Goal: Task Accomplishment & Management: Complete application form

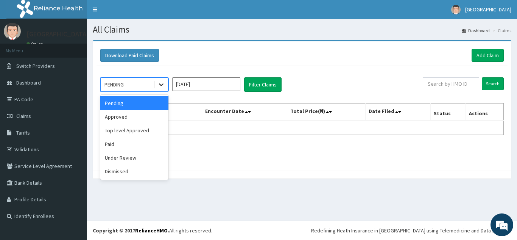
click at [159, 87] on icon at bounding box center [162, 85] width 8 height 8
click at [131, 155] on div "Under Review" at bounding box center [134, 158] width 68 height 14
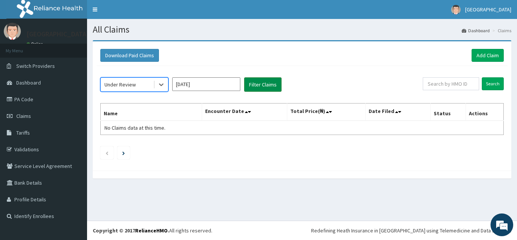
click at [257, 84] on button "Filter Claims" at bounding box center [263, 84] width 38 height 14
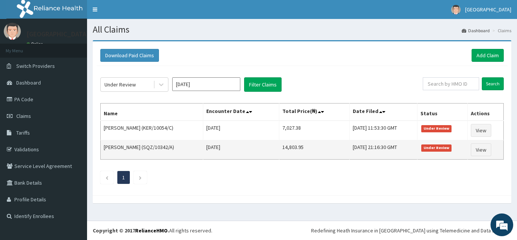
click at [137, 149] on td "[PERSON_NAME] (SQZ/10342/A)" at bounding box center [152, 149] width 103 height 19
click at [137, 149] on td "Cecilia Ugbuji (SQZ/10342/A)" at bounding box center [152, 149] width 103 height 19
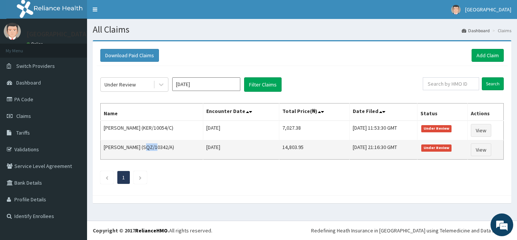
click at [145, 145] on td "Cecilia Ugbuji (SQZ/10342/A)" at bounding box center [152, 149] width 103 height 19
click at [149, 146] on td "Cecilia Ugbuji (SQZ/10342/A)" at bounding box center [152, 149] width 103 height 19
click at [161, 145] on td "Cecilia Ugbuji (SQZ/10342/A)" at bounding box center [152, 149] width 103 height 19
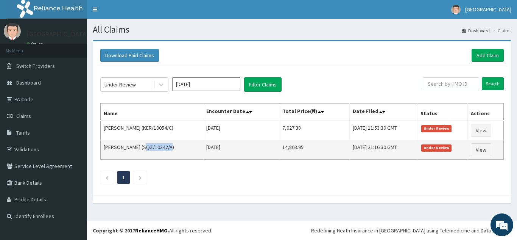
click at [161, 145] on td "Cecilia Ugbuji (SQZ/10342/A)" at bounding box center [152, 149] width 103 height 19
click at [165, 145] on td "Cecilia Ugbuji (SQZ/10342/A)" at bounding box center [152, 149] width 103 height 19
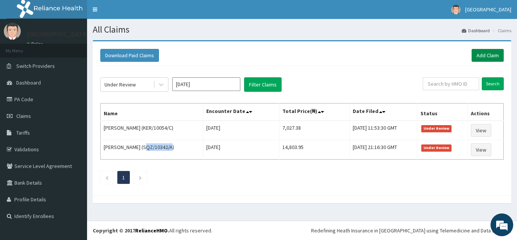
click at [490, 52] on link "Add Claim" at bounding box center [488, 55] width 32 height 13
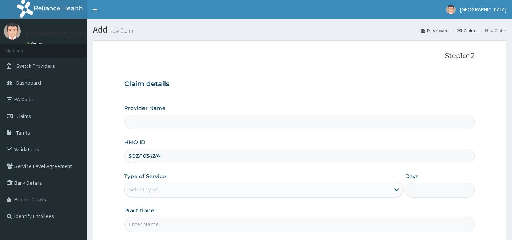
click at [189, 187] on div "Select type" at bounding box center [257, 189] width 265 height 12
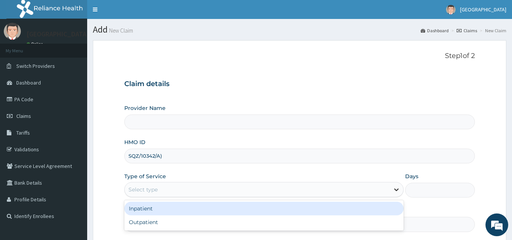
click at [394, 190] on icon at bounding box center [396, 190] width 8 height 8
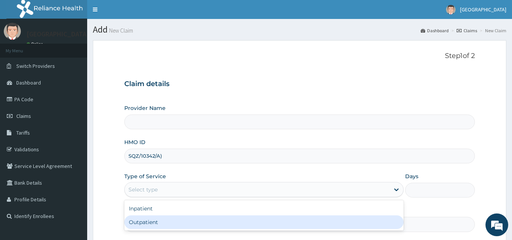
type input "[GEOGRAPHIC_DATA]"
click at [330, 223] on div "Outpatient" at bounding box center [263, 222] width 279 height 14
type input "1"
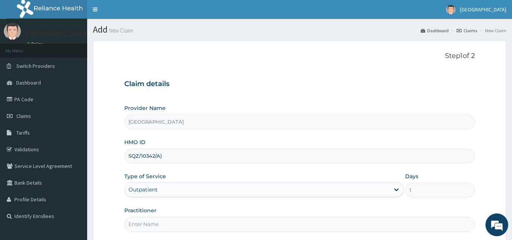
click at [296, 228] on input "Practitioner" at bounding box center [299, 224] width 351 height 15
type input "d"
click at [33, 96] on link "PA Code" at bounding box center [43, 99] width 87 height 17
click at [23, 118] on span "Claims" at bounding box center [23, 116] width 15 height 7
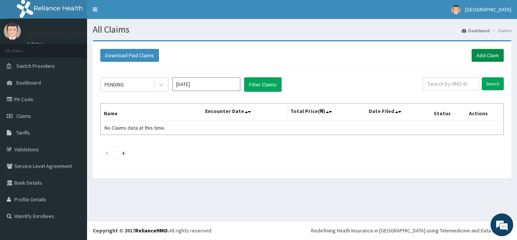
click at [491, 53] on link "Add Claim" at bounding box center [488, 55] width 32 height 13
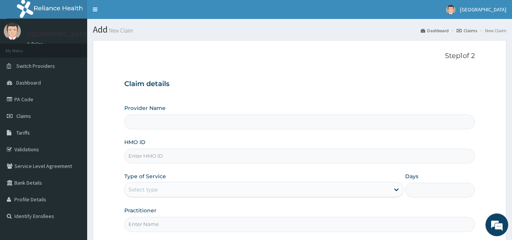
type input "[GEOGRAPHIC_DATA]"
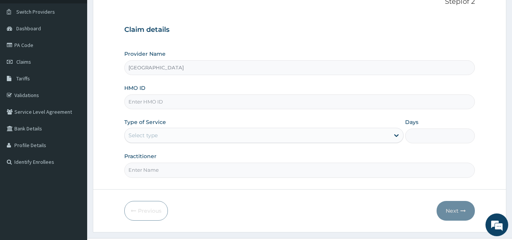
click at [511, 195] on html "R EL Toggle navigation [GEOGRAPHIC_DATA] - [EMAIL_ADDRESS][DOMAIN_NAME] Member …" at bounding box center [256, 101] width 512 height 311
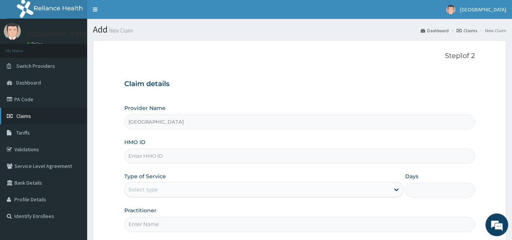
click at [28, 121] on link "Claims" at bounding box center [43, 116] width 87 height 17
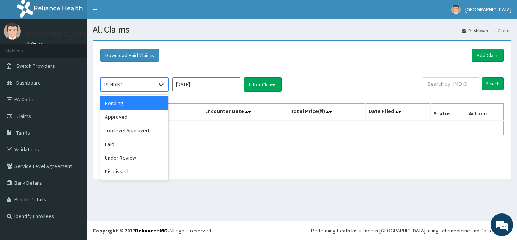
click at [164, 86] on icon at bounding box center [162, 85] width 8 height 8
click at [128, 156] on div "Under Review" at bounding box center [134, 158] width 68 height 14
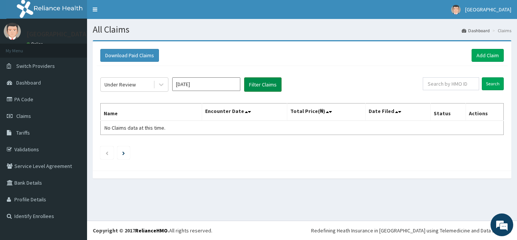
click at [259, 84] on button "Filter Claims" at bounding box center [263, 84] width 38 height 14
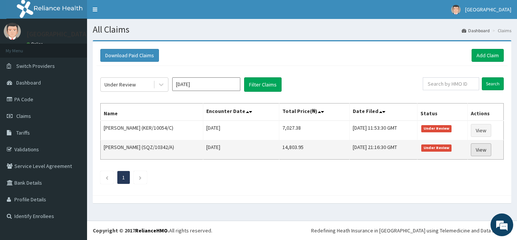
click at [486, 147] on link "View" at bounding box center [481, 149] width 20 height 13
click at [485, 150] on link "View" at bounding box center [481, 149] width 20 height 13
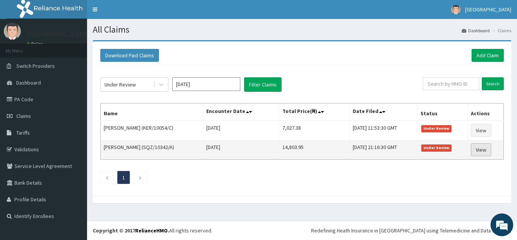
click at [485, 150] on link "View" at bounding box center [481, 149] width 20 height 13
click at [490, 152] on link "View" at bounding box center [481, 149] width 20 height 13
click at [484, 150] on link "View" at bounding box center [481, 149] width 20 height 13
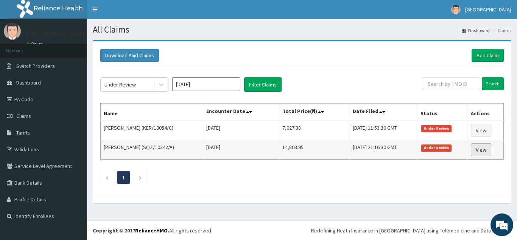
click at [484, 150] on link "View" at bounding box center [481, 149] width 20 height 13
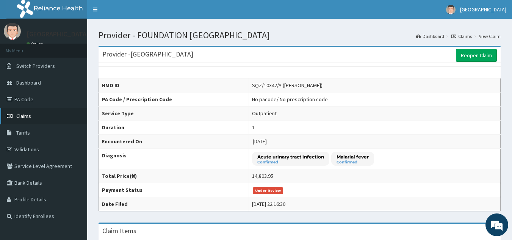
click at [73, 111] on link "Claims" at bounding box center [43, 116] width 87 height 17
click at [32, 117] on link "Claims" at bounding box center [43, 116] width 87 height 17
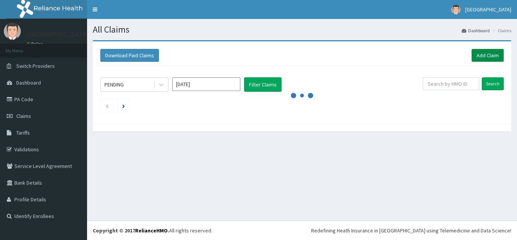
click at [492, 53] on link "Add Claim" at bounding box center [488, 55] width 32 height 13
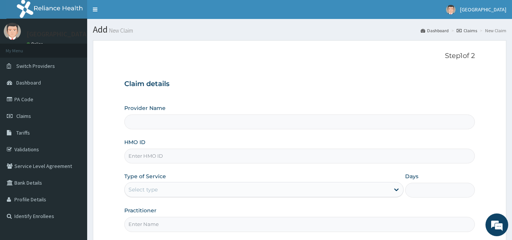
click at [274, 125] on input "Provider Name" at bounding box center [299, 121] width 351 height 15
click at [274, 123] on input "Provider Name" at bounding box center [299, 121] width 351 height 15
click at [255, 156] on input "HMO ID" at bounding box center [299, 156] width 351 height 15
paste input "SQZ/10342/A)"
type input "SQZ/10342/A)"
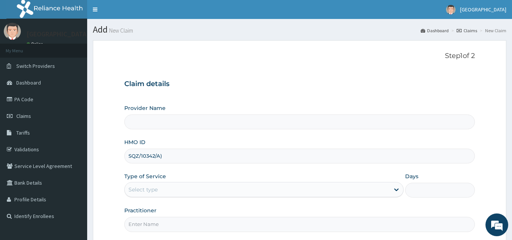
type input "[GEOGRAPHIC_DATA]"
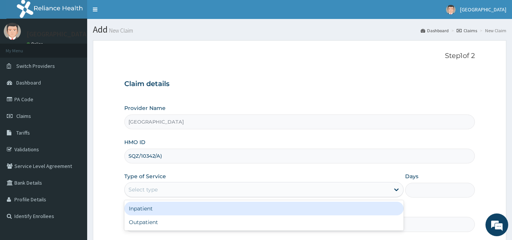
click at [240, 195] on div "Select type" at bounding box center [257, 189] width 265 height 12
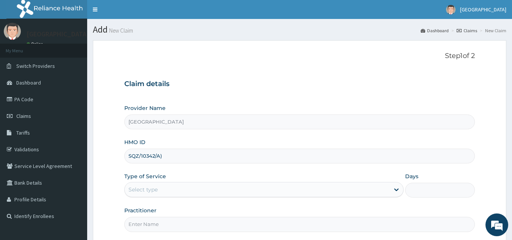
click at [166, 153] on input "SQZ/10342/A)" at bounding box center [299, 156] width 351 height 15
type input "SQZ/10342/A"
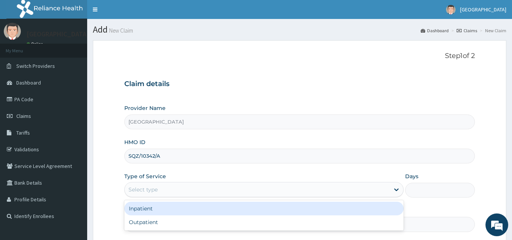
click at [144, 190] on div "Select type" at bounding box center [142, 190] width 29 height 8
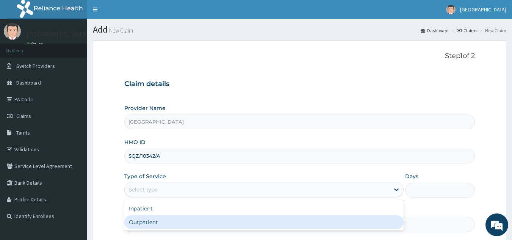
click at [150, 222] on div "Outpatient" at bounding box center [263, 222] width 279 height 14
type input "1"
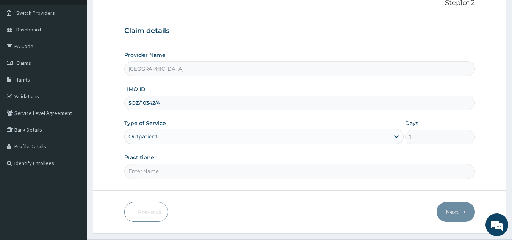
scroll to position [72, 0]
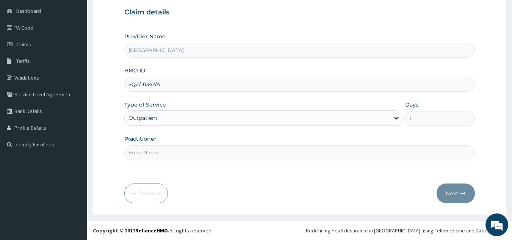
click at [295, 156] on input "Practitioner" at bounding box center [299, 152] width 351 height 15
type input "d"
type input "Dr steve"
click at [455, 194] on button "Next" at bounding box center [455, 193] width 38 height 20
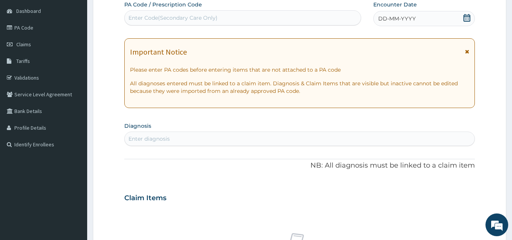
click at [427, 139] on div "Enter diagnosis" at bounding box center [300, 139] width 350 height 12
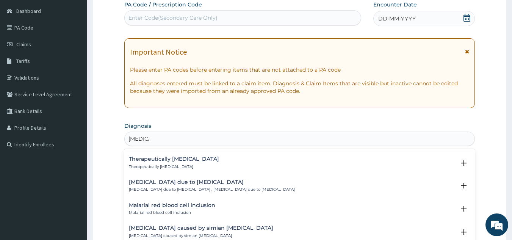
scroll to position [281, 0]
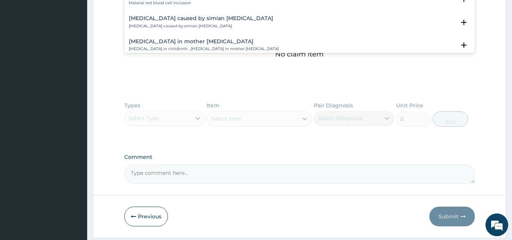
type input "malaria"
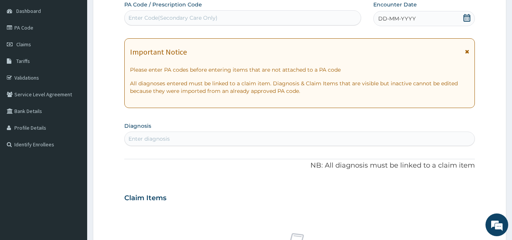
click at [423, 138] on div "Enter diagnosis" at bounding box center [300, 139] width 350 height 12
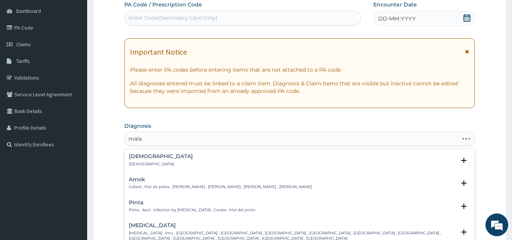
type input "malar"
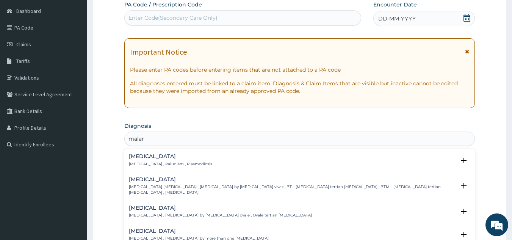
click at [309, 172] on div "Malaria Malaria , Paludism , Plasmodiosis Select Status Query Query covers susp…" at bounding box center [299, 161] width 351 height 23
click at [461, 161] on icon "open select status" at bounding box center [463, 160] width 5 height 5
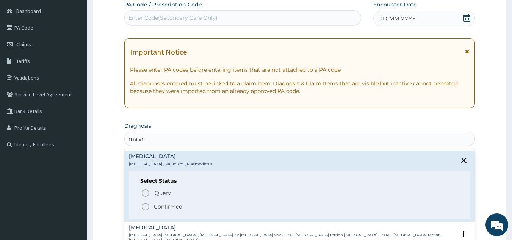
click at [147, 204] on icon "status option filled" at bounding box center [145, 206] width 9 height 9
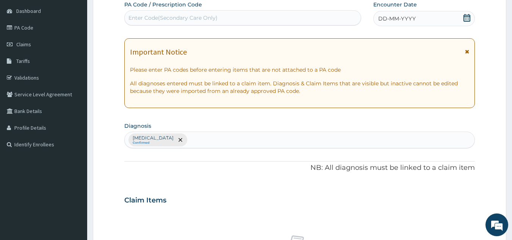
scroll to position [281, 0]
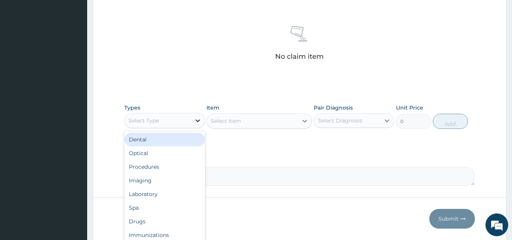
click at [199, 122] on icon at bounding box center [198, 121] width 8 height 8
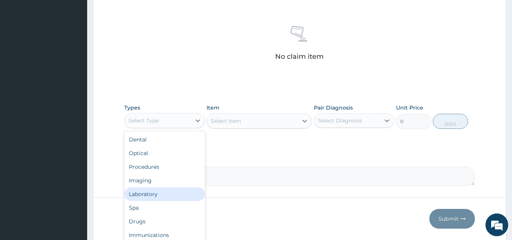
click at [166, 191] on div "Laboratory" at bounding box center [164, 194] width 81 height 14
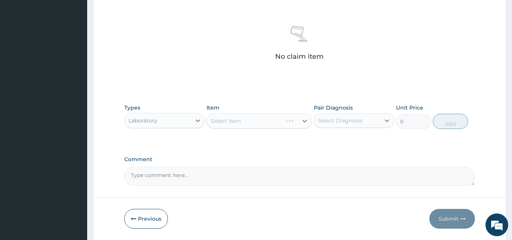
click at [254, 114] on div "Select Item" at bounding box center [258, 120] width 105 height 15
click at [277, 117] on div "Select Item" at bounding box center [258, 120] width 105 height 15
click at [305, 122] on div "Select Item" at bounding box center [258, 120] width 105 height 15
click at [344, 127] on div "Select Diagnosis" at bounding box center [354, 120] width 81 height 14
click at [344, 139] on label "Malaria" at bounding box center [349, 139] width 47 height 8
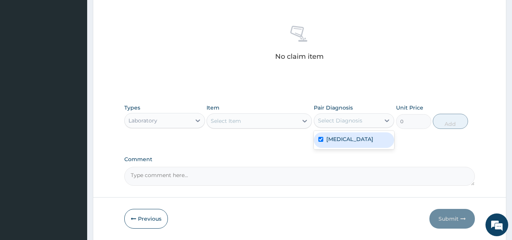
checkbox input "true"
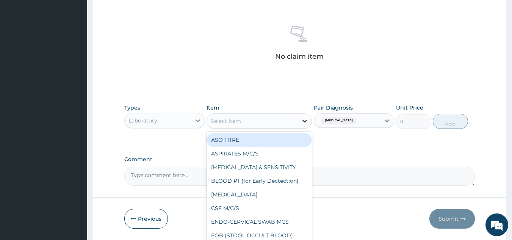
click at [304, 122] on icon at bounding box center [305, 121] width 8 height 8
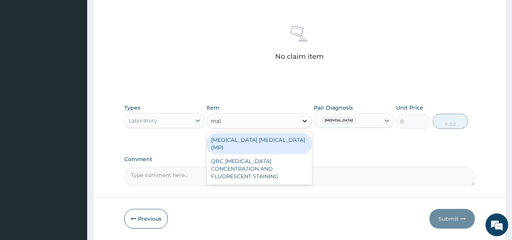
type input "mala"
click at [290, 141] on div "MALARIA PARASITE (MP)" at bounding box center [258, 143] width 105 height 21
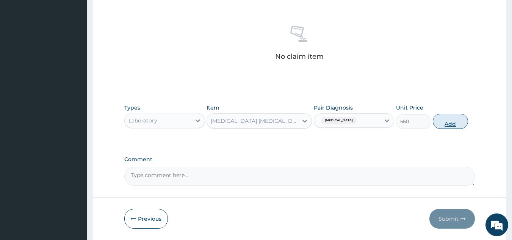
click at [448, 123] on button "Add" at bounding box center [450, 121] width 35 height 15
type input "0"
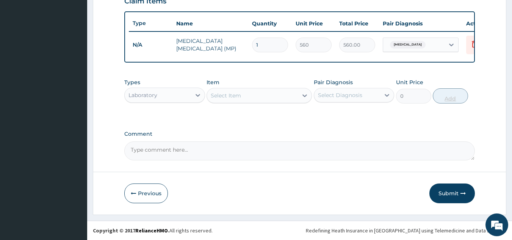
scroll to position [276, 0]
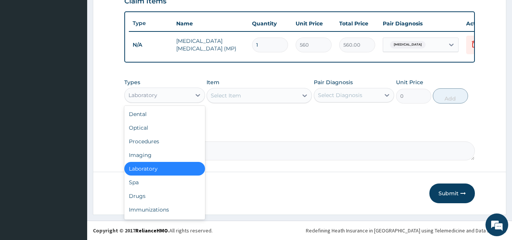
click at [186, 98] on div "Laboratory" at bounding box center [158, 95] width 66 height 12
click at [141, 197] on div "Drugs" at bounding box center [164, 196] width 81 height 14
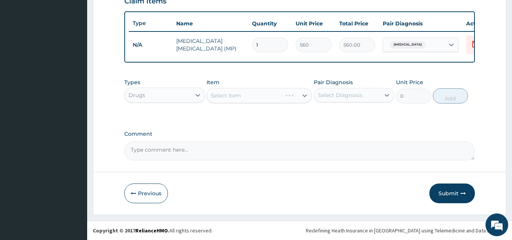
click at [259, 92] on div "Select Item" at bounding box center [258, 95] width 105 height 15
click at [277, 92] on div "Select Item" at bounding box center [258, 95] width 105 height 15
click at [308, 93] on div "Select Item" at bounding box center [258, 95] width 105 height 15
click at [305, 95] on div "Select Item" at bounding box center [258, 95] width 105 height 15
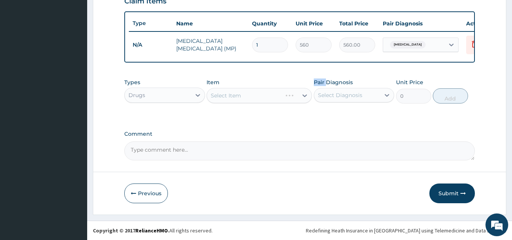
click at [305, 95] on div "Select Item" at bounding box center [258, 95] width 105 height 15
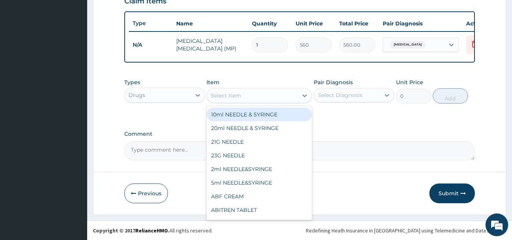
click at [254, 98] on div "Select Item" at bounding box center [252, 95] width 91 height 12
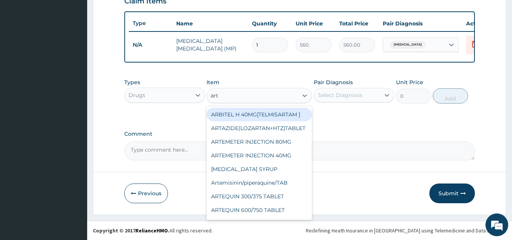
type input "arte"
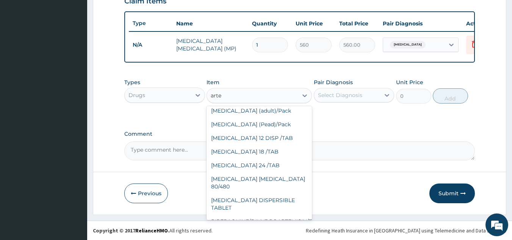
scroll to position [148, 0]
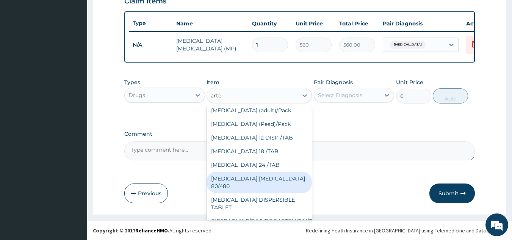
click at [258, 175] on div "COARTEM D TAB 80/480" at bounding box center [258, 182] width 105 height 21
type input "866.25"
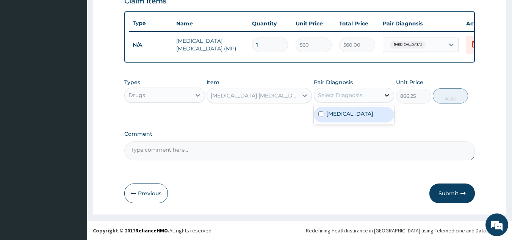
click at [384, 97] on icon at bounding box center [387, 95] width 8 height 8
click at [376, 114] on div "Malaria" at bounding box center [354, 115] width 81 height 16
checkbox input "true"
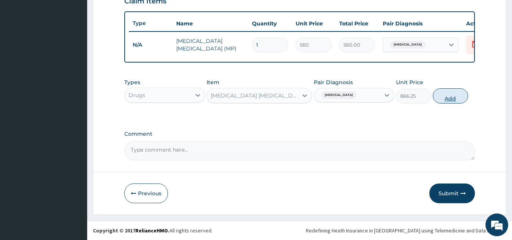
click at [453, 98] on button "Add" at bounding box center [450, 95] width 35 height 15
type input "0"
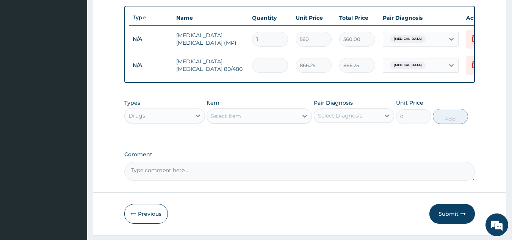
type input "0.00"
type input "6"
type input "5197.50"
type input "6"
click at [197, 119] on icon at bounding box center [198, 116] width 8 height 8
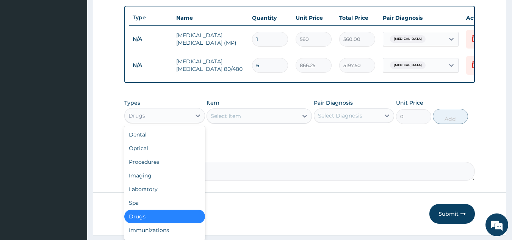
click at [166, 219] on div "Drugs" at bounding box center [164, 216] width 81 height 14
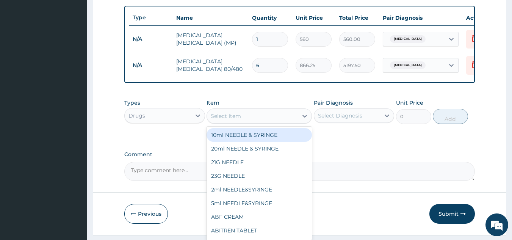
click at [290, 122] on div "Select Item" at bounding box center [252, 116] width 91 height 12
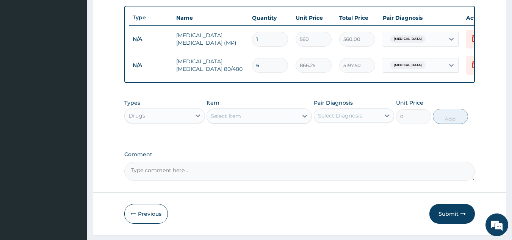
click at [289, 122] on div "Select Item" at bounding box center [252, 116] width 91 height 12
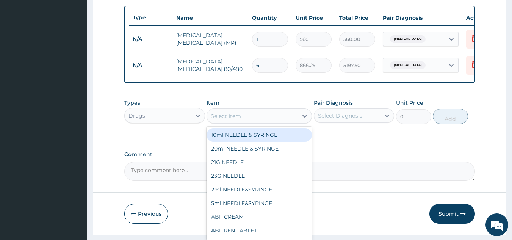
click at [289, 122] on div "Select Item" at bounding box center [252, 116] width 91 height 12
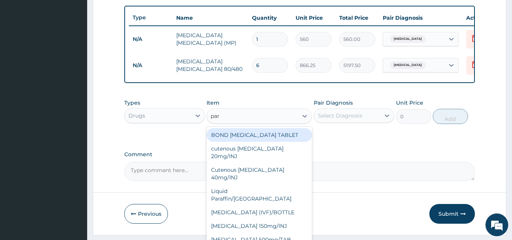
type input "para"
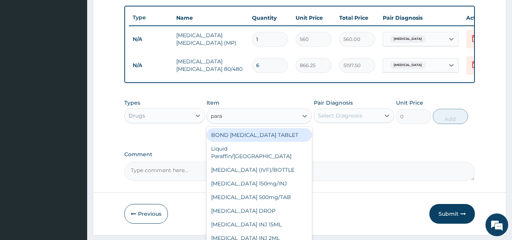
click at [286, 142] on div "BOND PARACETAMOL TABLET" at bounding box center [258, 135] width 105 height 14
type input "1.05"
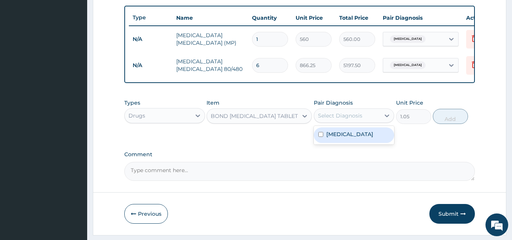
click at [372, 122] on div "Select Diagnosis" at bounding box center [347, 115] width 66 height 12
click at [367, 143] on div "Malaria" at bounding box center [354, 135] width 81 height 16
checkbox input "true"
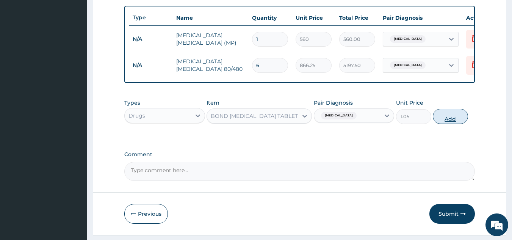
click at [449, 123] on button "Add" at bounding box center [450, 116] width 35 height 15
type input "0"
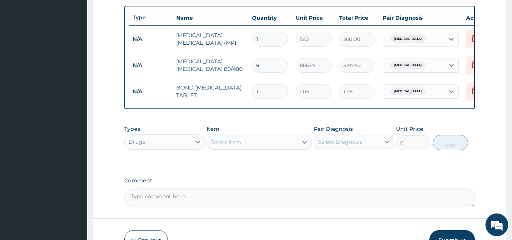
type input "15"
type input "15.75"
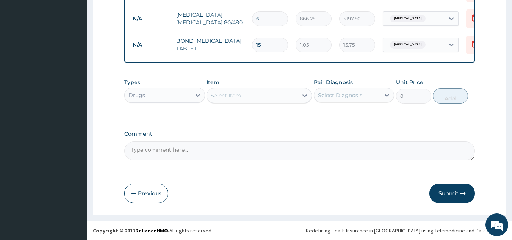
type input "15"
click at [461, 195] on icon "button" at bounding box center [462, 193] width 5 height 5
click at [460, 192] on icon "button" at bounding box center [462, 193] width 5 height 5
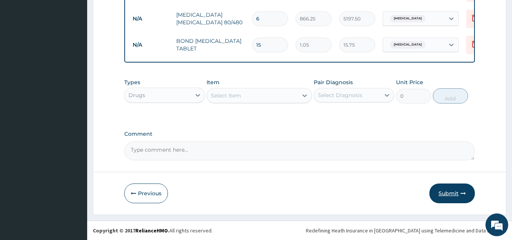
click at [460, 191] on icon "button" at bounding box center [462, 193] width 5 height 5
click at [457, 191] on button "Submit" at bounding box center [451, 193] width 45 height 20
drag, startPoint x: 457, startPoint y: 191, endPoint x: 456, endPoint y: 186, distance: 5.2
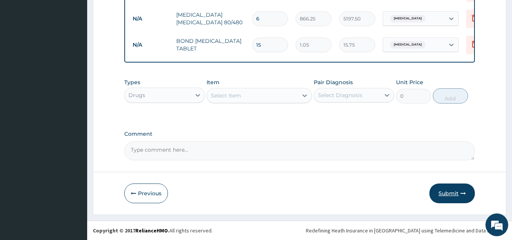
click at [456, 186] on button "Submit" at bounding box center [451, 193] width 45 height 20
click at [457, 191] on button "Submit" at bounding box center [451, 193] width 45 height 20
click at [462, 195] on icon "button" at bounding box center [462, 193] width 5 height 5
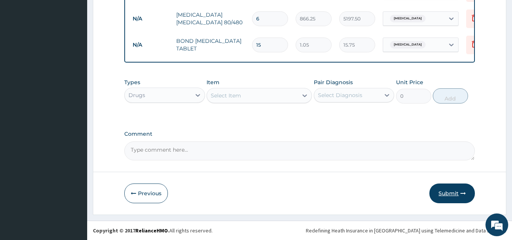
drag, startPoint x: 462, startPoint y: 195, endPoint x: 461, endPoint y: 191, distance: 4.2
click at [461, 191] on icon "button" at bounding box center [462, 193] width 5 height 5
click at [461, 193] on icon "button" at bounding box center [462, 193] width 5 height 5
click at [454, 195] on button "Submit" at bounding box center [451, 193] width 45 height 20
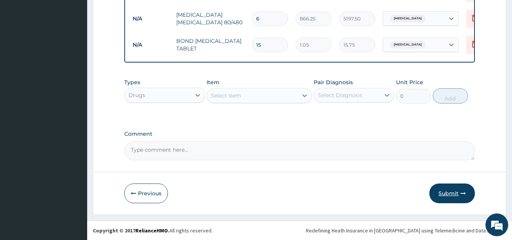
drag, startPoint x: 454, startPoint y: 195, endPoint x: 449, endPoint y: 198, distance: 5.8
click at [449, 198] on button "Submit" at bounding box center [451, 193] width 45 height 20
drag, startPoint x: 449, startPoint y: 198, endPoint x: 453, endPoint y: 191, distance: 7.8
click at [453, 191] on button "Submit" at bounding box center [451, 193] width 45 height 20
click at [451, 189] on button "Submit" at bounding box center [451, 193] width 45 height 20
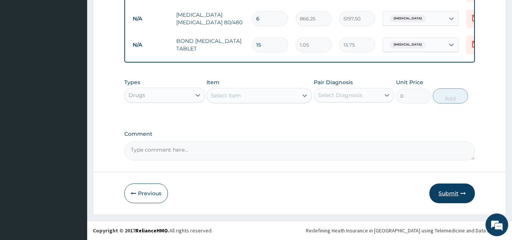
click at [459, 191] on button "Submit" at bounding box center [451, 193] width 45 height 20
drag, startPoint x: 459, startPoint y: 191, endPoint x: 461, endPoint y: 195, distance: 4.8
click at [461, 195] on button "Submit" at bounding box center [451, 193] width 45 height 20
click at [456, 188] on button "Submit" at bounding box center [451, 193] width 45 height 20
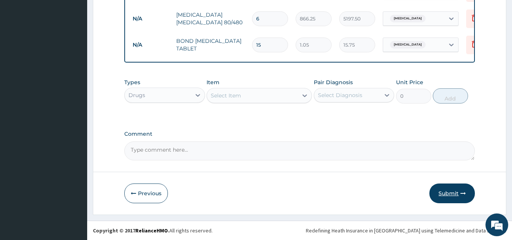
click at [456, 188] on button "Submit" at bounding box center [451, 193] width 45 height 20
click at [453, 193] on button "Submit" at bounding box center [451, 193] width 45 height 20
drag, startPoint x: 453, startPoint y: 193, endPoint x: 465, endPoint y: 191, distance: 12.6
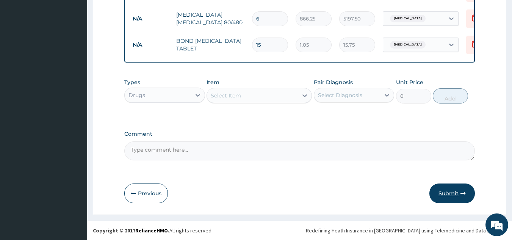
click at [465, 191] on button "Submit" at bounding box center [451, 193] width 45 height 20
click at [465, 191] on icon "button" at bounding box center [462, 193] width 5 height 5
click at [455, 194] on button "Submit" at bounding box center [451, 193] width 45 height 20
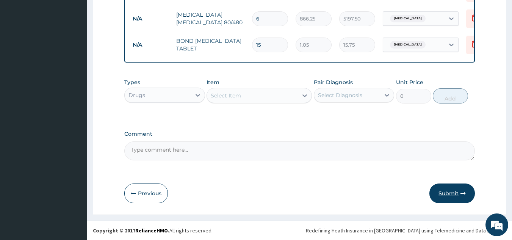
click at [455, 194] on button "Submit" at bounding box center [451, 193] width 45 height 20
click at [458, 191] on button "Submit" at bounding box center [451, 193] width 45 height 20
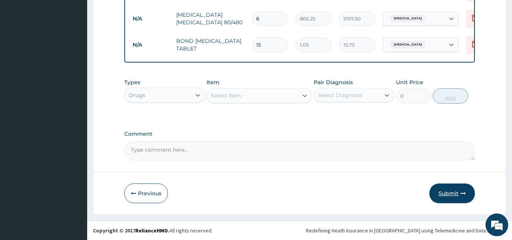
click at [458, 191] on button "Submit" at bounding box center [451, 193] width 45 height 20
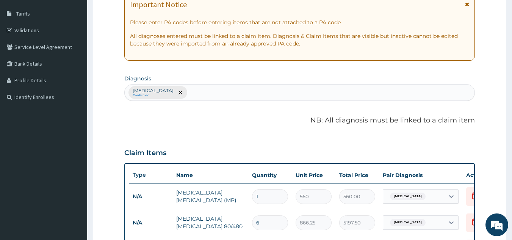
scroll to position [0, 0]
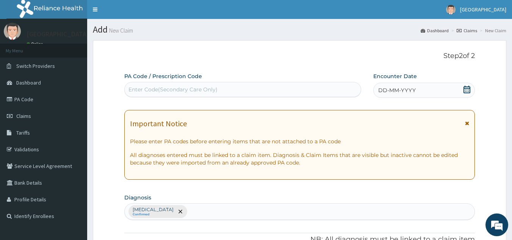
click at [463, 87] on div "DD-MM-YYYY" at bounding box center [424, 90] width 102 height 15
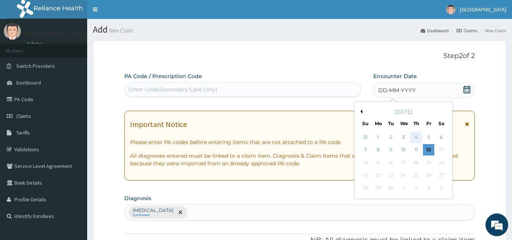
click at [414, 135] on div "4" at bounding box center [415, 136] width 11 height 11
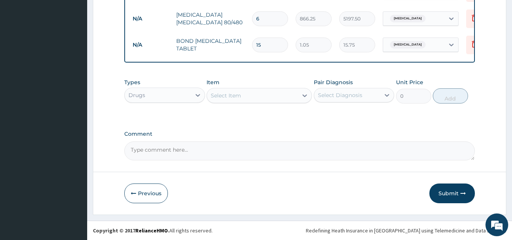
scroll to position [328, 0]
click at [449, 193] on button "Submit" at bounding box center [451, 193] width 45 height 20
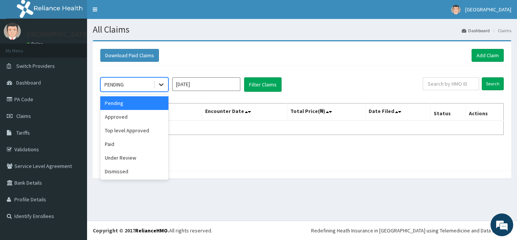
click at [161, 83] on icon at bounding box center [162, 85] width 8 height 8
click at [138, 116] on div "Approved" at bounding box center [134, 117] width 68 height 14
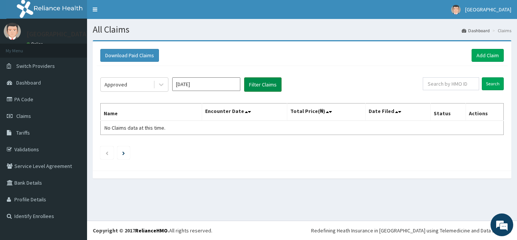
click at [264, 86] on button "Filter Claims" at bounding box center [263, 84] width 38 height 14
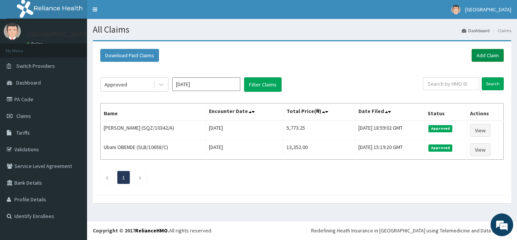
click at [489, 56] on link "Add Claim" at bounding box center [488, 55] width 32 height 13
click at [455, 56] on div "Download Paid Claims Add Claim" at bounding box center [302, 55] width 404 height 13
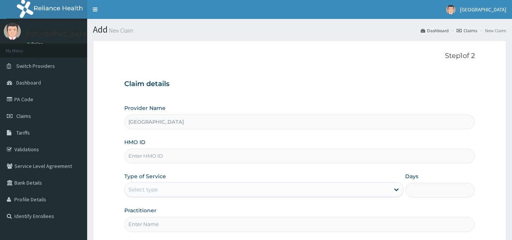
type input "[GEOGRAPHIC_DATA]"
click at [30, 113] on span "Claims" at bounding box center [23, 116] width 15 height 7
click at [34, 117] on link "Claims" at bounding box center [43, 116] width 87 height 17
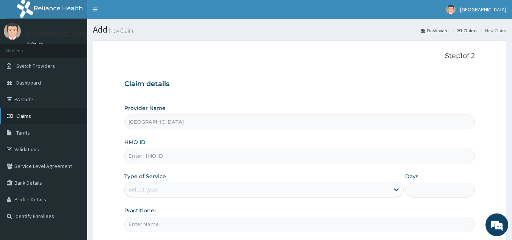
click at [34, 117] on link "Claims" at bounding box center [43, 116] width 87 height 17
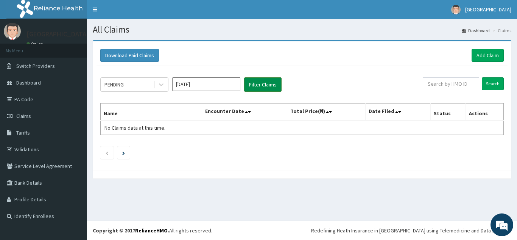
click at [256, 86] on button "Filter Claims" at bounding box center [263, 84] width 38 height 14
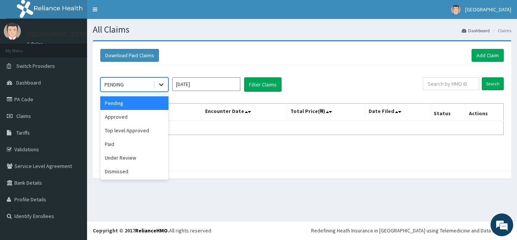
click at [164, 84] on icon at bounding box center [162, 85] width 8 height 8
click at [129, 158] on div "Under Review" at bounding box center [134, 158] width 68 height 14
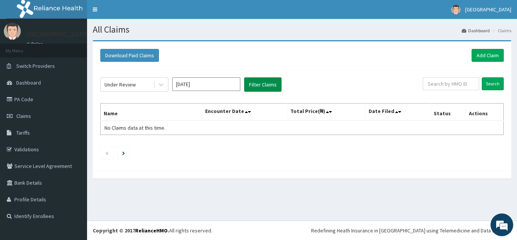
click at [272, 84] on button "Filter Claims" at bounding box center [263, 84] width 38 height 14
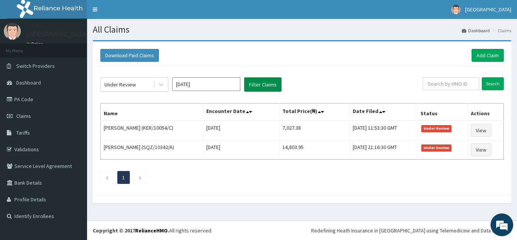
click at [272, 84] on button "Filter Claims" at bounding box center [263, 84] width 38 height 14
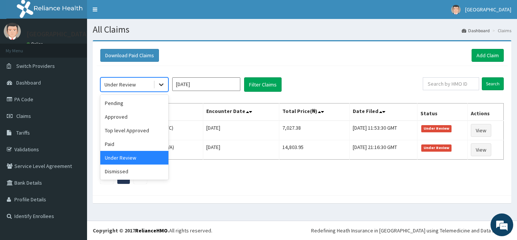
click at [164, 83] on icon at bounding box center [162, 85] width 8 height 8
click at [121, 142] on div "Paid" at bounding box center [134, 144] width 68 height 14
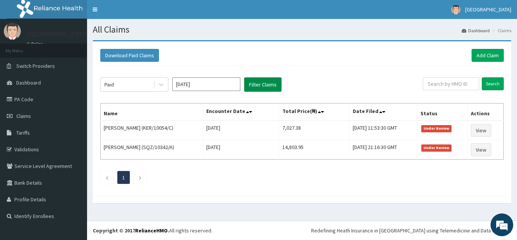
click at [266, 83] on button "Filter Claims" at bounding box center [263, 84] width 38 height 14
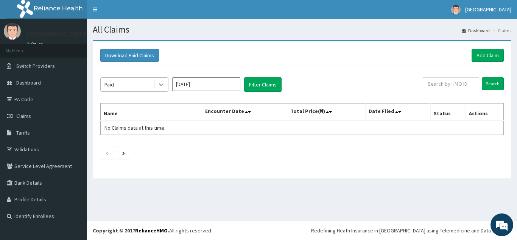
click at [159, 84] on icon at bounding box center [161, 85] width 5 height 3
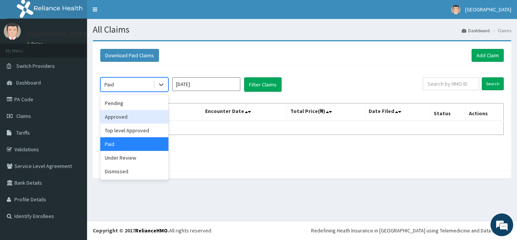
click at [124, 118] on div "Approved" at bounding box center [134, 117] width 68 height 14
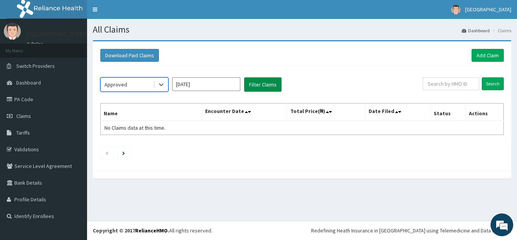
click at [259, 84] on button "Filter Claims" at bounding box center [263, 84] width 38 height 14
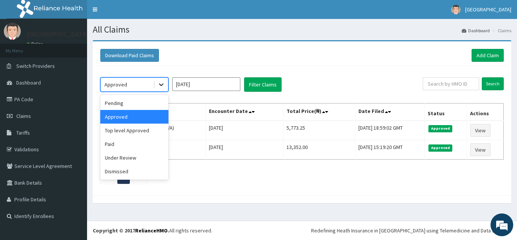
click at [162, 82] on icon at bounding box center [162, 85] width 8 height 8
click at [135, 133] on div "Top level Approved" at bounding box center [134, 130] width 68 height 14
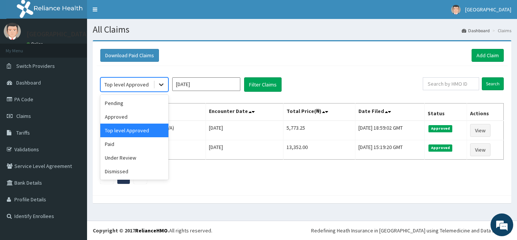
click at [161, 82] on icon at bounding box center [162, 85] width 8 height 8
click at [139, 172] on div "Dismissed" at bounding box center [134, 171] width 68 height 14
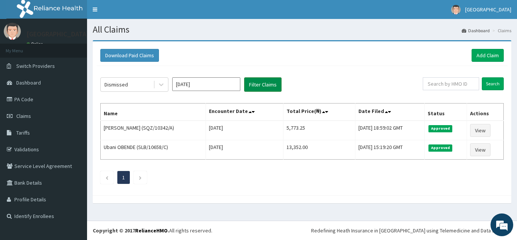
click at [272, 86] on button "Filter Claims" at bounding box center [263, 84] width 38 height 14
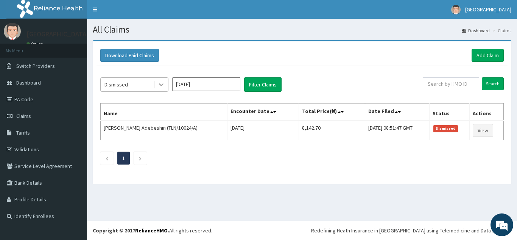
click at [160, 84] on icon at bounding box center [161, 85] width 5 height 3
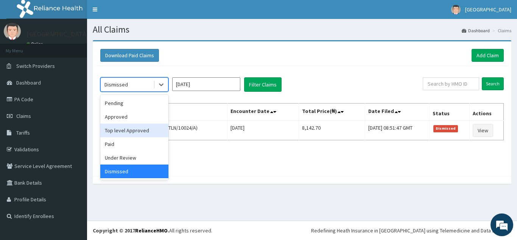
click at [131, 133] on div "Top level Approved" at bounding box center [134, 130] width 68 height 14
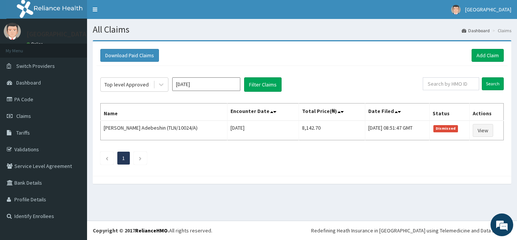
click at [262, 92] on div "Top level Approved Sep 2025 Filter Claims Search Name Encounter Date Total Pric…" at bounding box center [302, 119] width 411 height 106
click at [262, 89] on button "Filter Claims" at bounding box center [263, 84] width 38 height 14
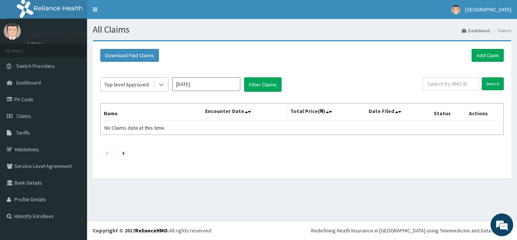
click at [163, 84] on icon at bounding box center [161, 85] width 5 height 3
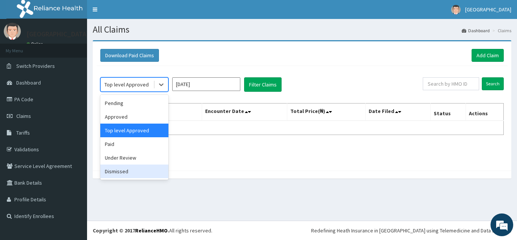
click at [131, 171] on div "Dismissed" at bounding box center [134, 171] width 68 height 14
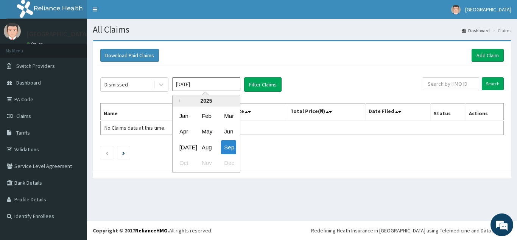
click at [233, 85] on input "[DATE]" at bounding box center [206, 84] width 68 height 14
click at [180, 97] on div "2025" at bounding box center [206, 100] width 67 height 11
click at [180, 100] on button "Previous Year" at bounding box center [179, 101] width 4 height 4
click at [235, 100] on button "Next Year" at bounding box center [235, 101] width 4 height 4
click at [208, 147] on div "Aug" at bounding box center [206, 147] width 15 height 14
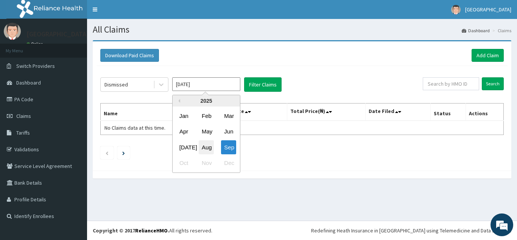
type input "[DATE]"
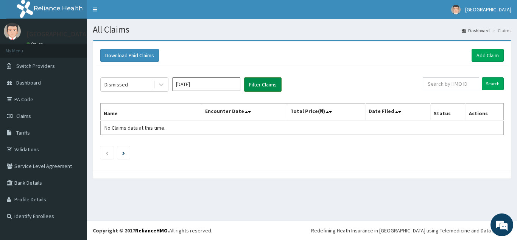
click at [264, 83] on button "Filter Claims" at bounding box center [263, 84] width 38 height 14
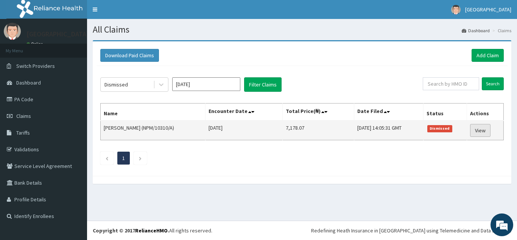
click at [481, 130] on link "View" at bounding box center [481, 130] width 20 height 13
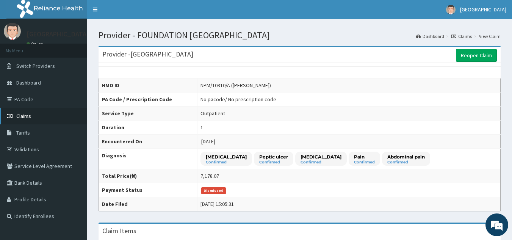
click at [46, 116] on link "Claims" at bounding box center [43, 116] width 87 height 17
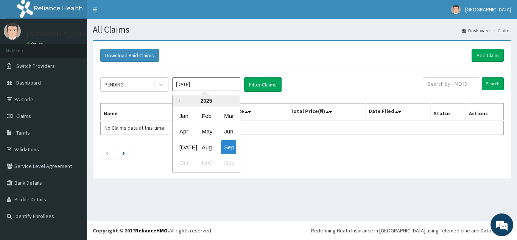
click at [234, 89] on input "[DATE]" at bounding box center [206, 84] width 68 height 14
click at [206, 144] on div "Aug" at bounding box center [206, 147] width 15 height 14
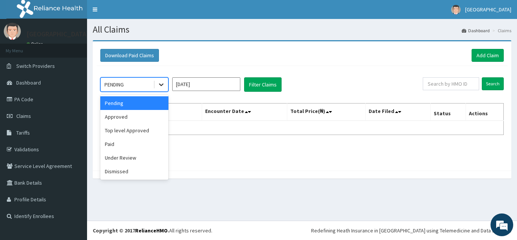
click at [160, 87] on icon at bounding box center [162, 85] width 8 height 8
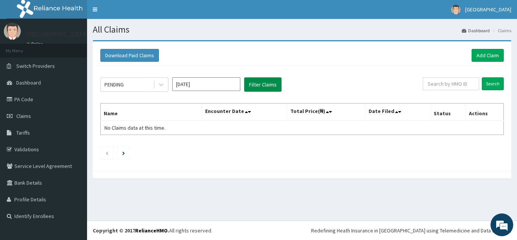
click at [257, 86] on button "Filter Claims" at bounding box center [263, 84] width 38 height 14
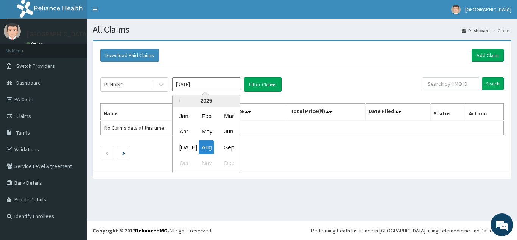
click at [224, 87] on input "[DATE]" at bounding box center [206, 84] width 68 height 14
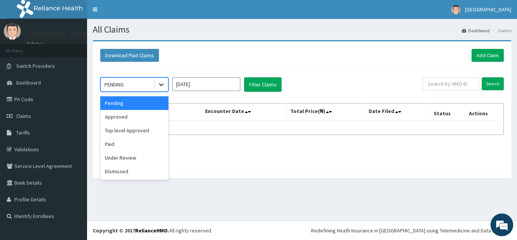
click at [162, 85] on icon at bounding box center [161, 85] width 5 height 3
click at [142, 144] on div "Paid" at bounding box center [134, 144] width 68 height 14
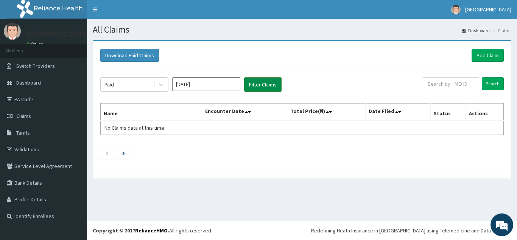
click at [264, 81] on button "Filter Claims" at bounding box center [263, 84] width 38 height 14
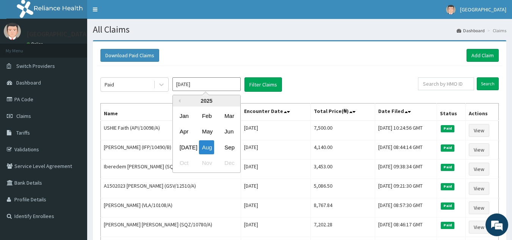
click at [234, 87] on input "Aug 2025" at bounding box center [206, 84] width 68 height 14
click at [187, 143] on div "Jul" at bounding box center [184, 147] width 15 height 14
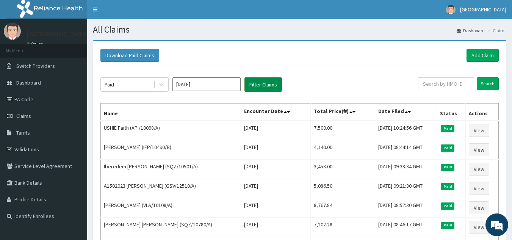
click at [264, 81] on button "Filter Claims" at bounding box center [263, 84] width 38 height 14
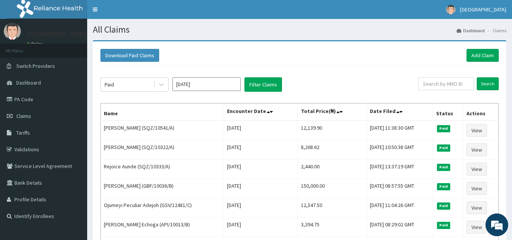
click at [209, 85] on input "Jul 2025" at bounding box center [206, 84] width 68 height 14
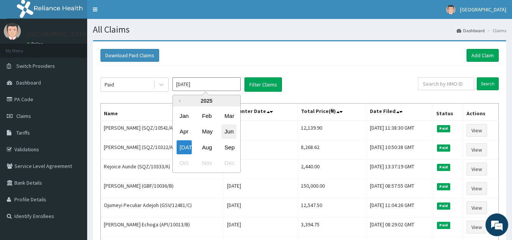
click at [233, 129] on div "Jun" at bounding box center [228, 132] width 15 height 14
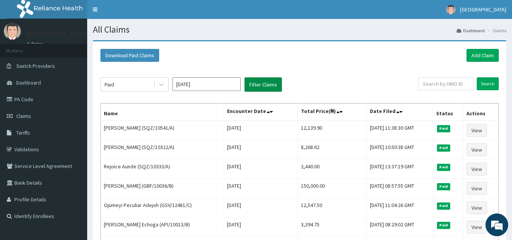
click at [274, 86] on button "Filter Claims" at bounding box center [263, 84] width 38 height 14
click at [272, 86] on button "Filter Claims" at bounding box center [263, 84] width 38 height 14
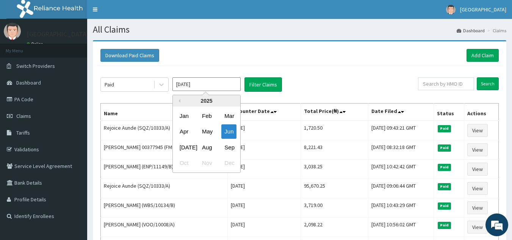
click at [211, 87] on input "Jun 2025" at bounding box center [206, 84] width 68 height 14
click at [209, 128] on div "May" at bounding box center [206, 132] width 15 height 14
type input "May 2025"
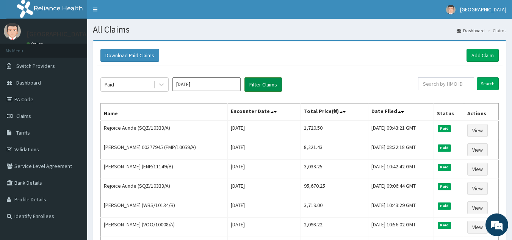
click at [266, 83] on button "Filter Claims" at bounding box center [263, 84] width 38 height 14
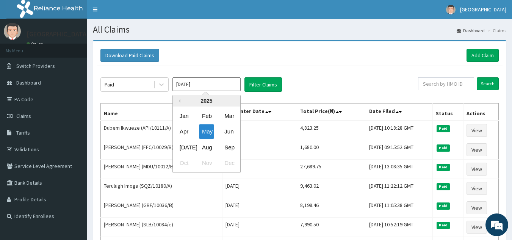
click at [205, 87] on input "May 2025" at bounding box center [206, 84] width 68 height 14
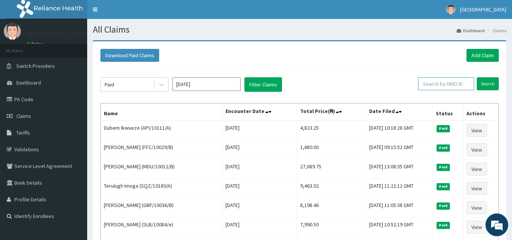
click at [447, 84] on input "text" at bounding box center [446, 83] width 56 height 13
type input "j"
click at [489, 85] on input "Search" at bounding box center [488, 83] width 22 height 13
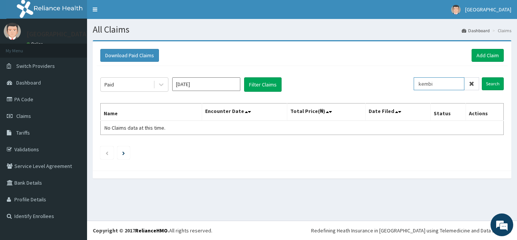
click at [448, 89] on input "kembi" at bounding box center [439, 83] width 51 height 13
type input "k"
type input "rejoice"
click at [497, 83] on input "Search" at bounding box center [493, 83] width 22 height 13
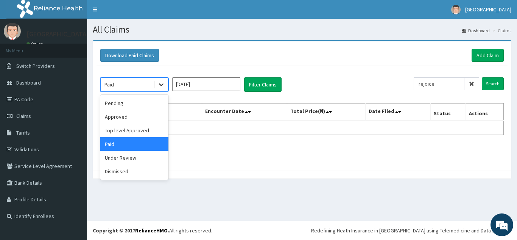
click at [157, 85] on div at bounding box center [162, 85] width 14 height 14
click at [150, 105] on div "Pending" at bounding box center [134, 103] width 68 height 14
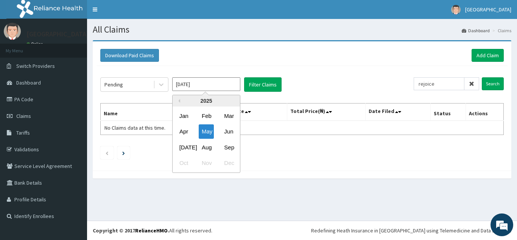
click at [236, 82] on input "May 2025" at bounding box center [206, 84] width 68 height 14
click at [205, 147] on div "Aug" at bounding box center [206, 147] width 15 height 14
type input "Aug 2025"
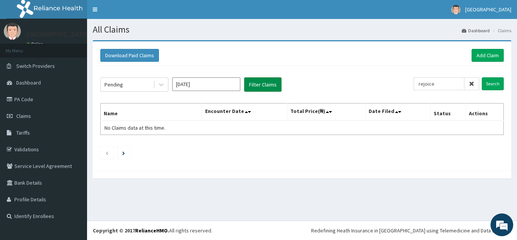
click at [258, 86] on button "Filter Claims" at bounding box center [263, 84] width 38 height 14
click at [471, 82] on icon at bounding box center [471, 83] width 5 height 5
click at [498, 85] on input "Search" at bounding box center [493, 83] width 22 height 13
click at [22, 116] on span "Claims" at bounding box center [23, 116] width 15 height 7
click at [40, 95] on link "PA Code" at bounding box center [43, 99] width 87 height 17
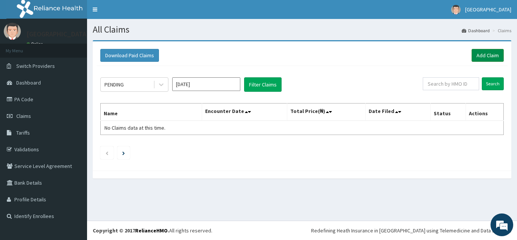
click at [485, 55] on link "Add Claim" at bounding box center [488, 55] width 32 height 13
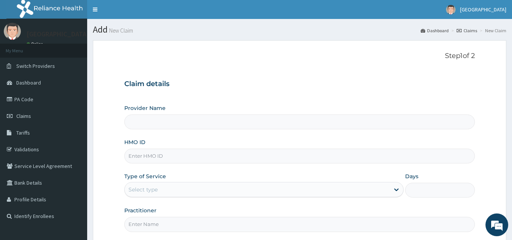
click at [194, 145] on div "HMO ID" at bounding box center [299, 150] width 351 height 25
type input "[GEOGRAPHIC_DATA]"
click at [201, 138] on div "Provider Name FOUNDATION MEMORIAL HOSPITAL HMO ID Type of Service Select type D…" at bounding box center [299, 167] width 351 height 127
click at [191, 149] on input "HMO ID" at bounding box center [299, 156] width 351 height 15
type input "NPM/10310/E"
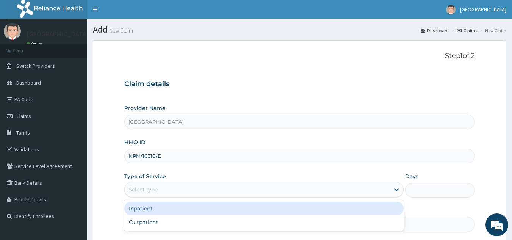
click at [164, 189] on div "Select type" at bounding box center [257, 189] width 265 height 12
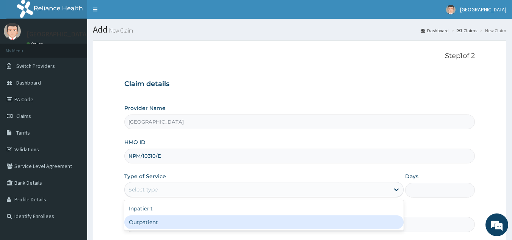
click at [153, 220] on div "Outpatient" at bounding box center [263, 222] width 279 height 14
type input "1"
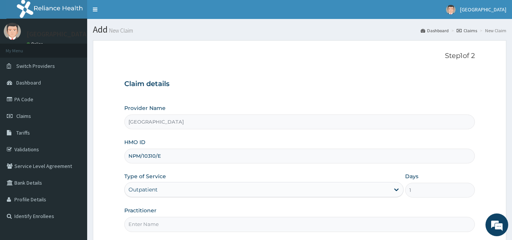
click at [210, 226] on input "Practitioner" at bounding box center [299, 224] width 351 height 15
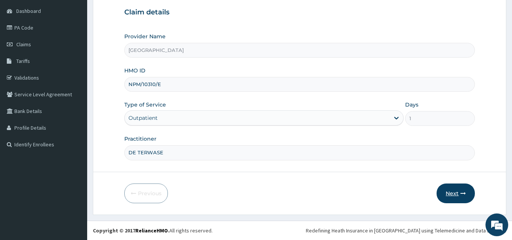
type input "DE TERWASE"
click at [453, 190] on button "Next" at bounding box center [455, 193] width 38 height 20
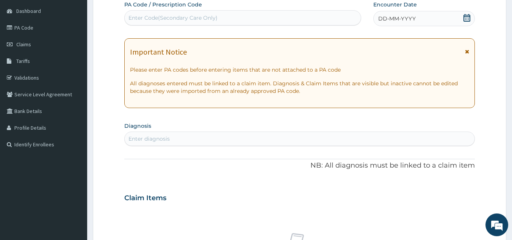
click at [205, 16] on div "Enter Code(Secondary Care Only)" at bounding box center [172, 18] width 89 height 8
click at [181, 139] on div "Enter diagnosis" at bounding box center [300, 139] width 350 height 12
click at [425, 19] on div "DD-MM-YYYY" at bounding box center [424, 18] width 102 height 15
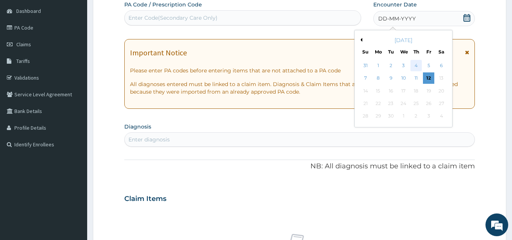
click at [417, 66] on div "4" at bounding box center [415, 65] width 11 height 11
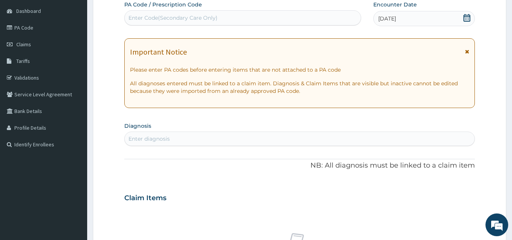
click at [280, 142] on div "Enter diagnosis" at bounding box center [300, 139] width 350 height 12
type input "MALARIA"
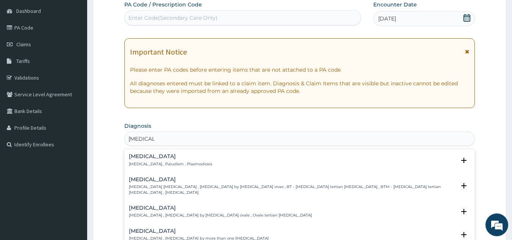
click at [226, 162] on div "Malaria Malaria , Paludism , Plasmodiosis" at bounding box center [300, 159] width 342 height 13
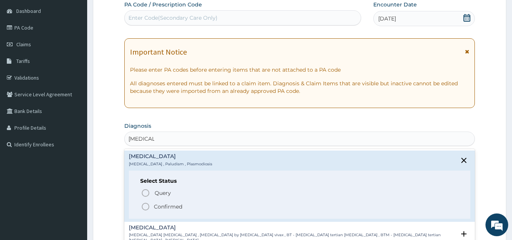
click at [147, 208] on icon "status option filled" at bounding box center [145, 206] width 9 height 9
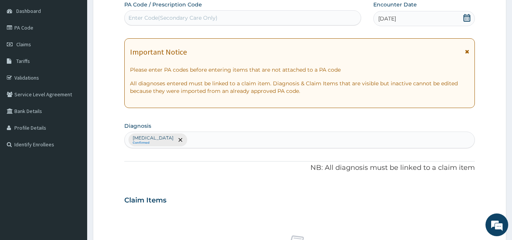
scroll to position [281, 0]
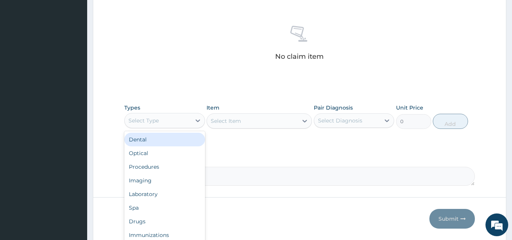
click at [158, 126] on div "Select Type" at bounding box center [158, 120] width 66 height 12
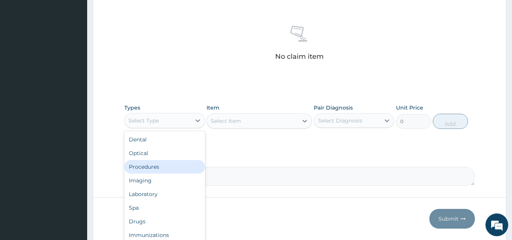
click at [158, 166] on div "Procedures" at bounding box center [164, 167] width 81 height 14
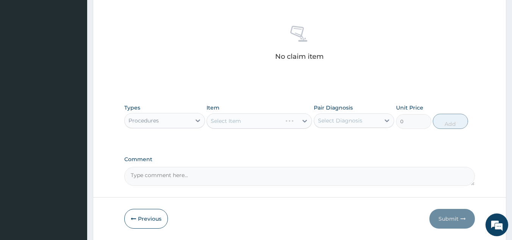
click at [264, 125] on div "Select Item" at bounding box center [258, 120] width 105 height 15
click at [308, 121] on div "Select Item" at bounding box center [258, 120] width 105 height 15
click at [304, 121] on div "Select Item" at bounding box center [258, 120] width 105 height 15
click at [306, 120] on div "Select Item" at bounding box center [258, 120] width 105 height 15
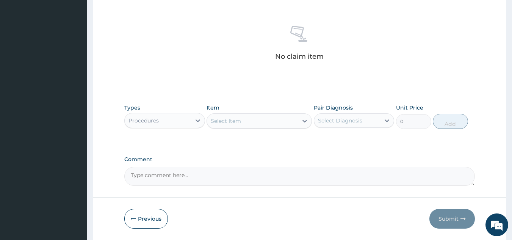
click at [276, 125] on div "Select Item" at bounding box center [252, 121] width 91 height 12
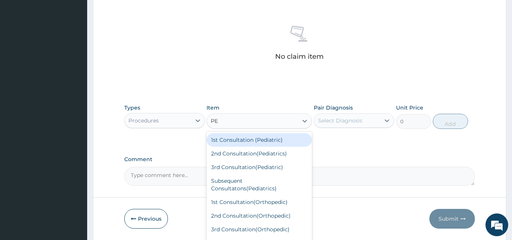
type input "PED"
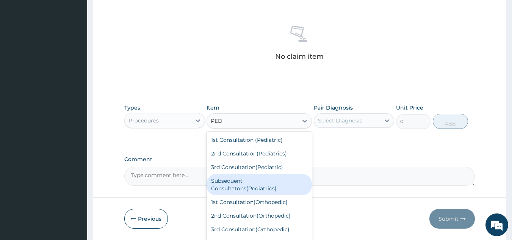
click at [236, 183] on div "Subsequent Consultatons(Pediatrics)" at bounding box center [258, 184] width 105 height 21
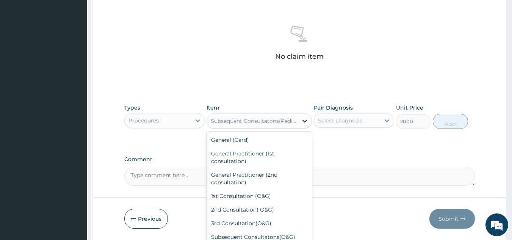
click at [300, 122] on div at bounding box center [305, 121] width 14 height 14
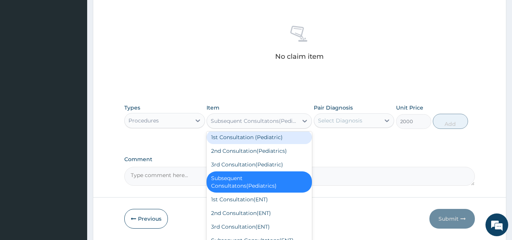
click at [276, 144] on div "1st Consultation (Pediatric)" at bounding box center [258, 137] width 105 height 14
type input "7500"
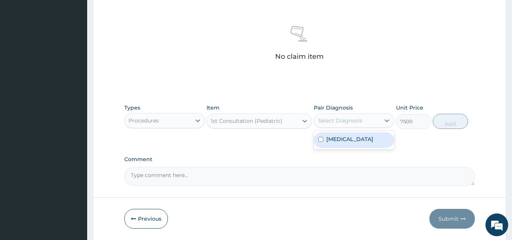
click at [379, 118] on div "Select Diagnosis" at bounding box center [347, 120] width 66 height 12
click at [367, 141] on div "Malaria" at bounding box center [354, 140] width 81 height 16
checkbox input "true"
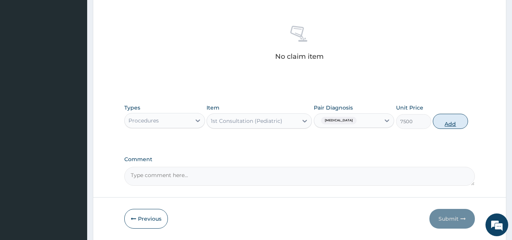
click at [449, 120] on button "Add" at bounding box center [450, 121] width 35 height 15
type input "0"
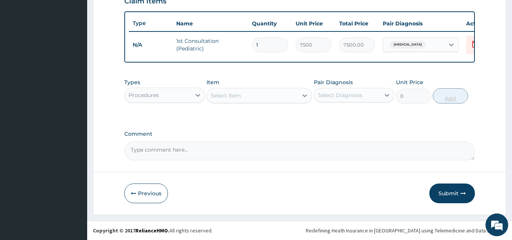
scroll to position [276, 0]
click at [177, 98] on div "Procedures" at bounding box center [158, 95] width 66 height 12
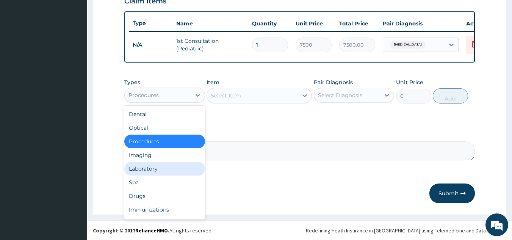
click at [150, 168] on div "Laboratory" at bounding box center [164, 169] width 81 height 14
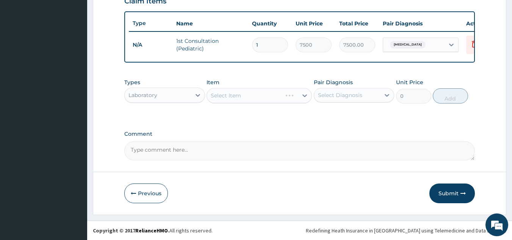
click at [234, 94] on div "Select Item" at bounding box center [258, 95] width 105 height 15
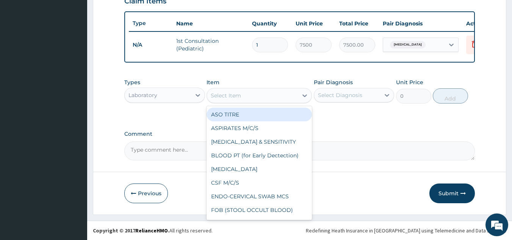
click at [278, 98] on div "Select Item" at bounding box center [252, 95] width 91 height 12
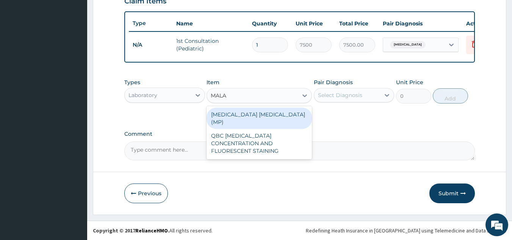
type input "MALAR"
click at [277, 114] on div "MALARIA PARASITE (MP)" at bounding box center [258, 118] width 105 height 21
type input "560"
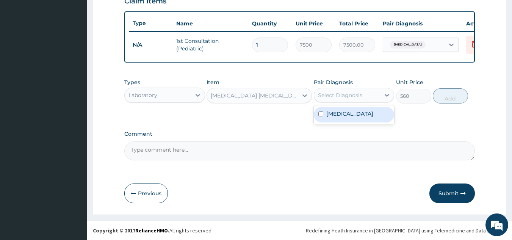
click at [338, 92] on div "Select Diagnosis" at bounding box center [340, 95] width 44 height 8
click at [340, 110] on label "Malaria" at bounding box center [349, 114] width 47 height 8
checkbox input "true"
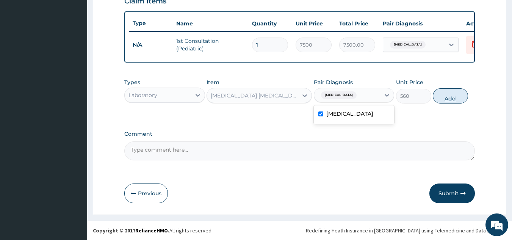
click at [454, 97] on button "Add" at bounding box center [450, 95] width 35 height 15
type input "0"
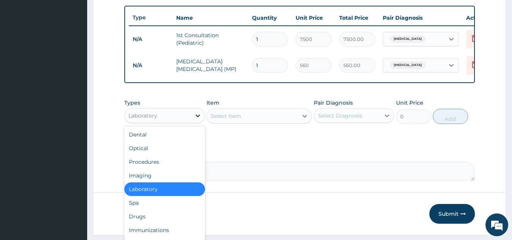
click at [197, 119] on icon at bounding box center [198, 116] width 8 height 8
click at [163, 218] on div "Drugs" at bounding box center [164, 216] width 81 height 14
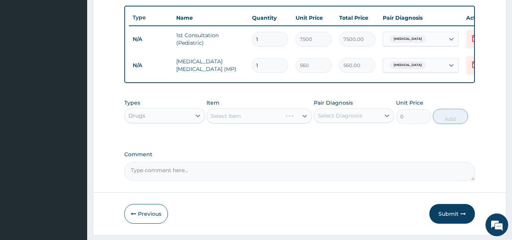
click at [302, 121] on div "Select Item" at bounding box center [258, 115] width 105 height 15
click at [305, 122] on div "Select Item" at bounding box center [258, 115] width 105 height 15
click at [334, 119] on div "Select Diagnosis" at bounding box center [340, 116] width 44 height 8
click at [344, 143] on div "Malaria" at bounding box center [354, 135] width 81 height 16
checkbox input "true"
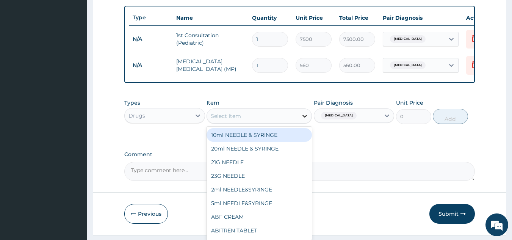
click at [298, 123] on div at bounding box center [305, 116] width 14 height 14
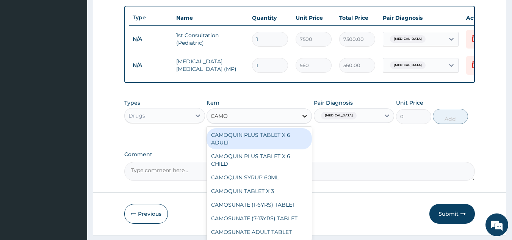
type input "CAMOS"
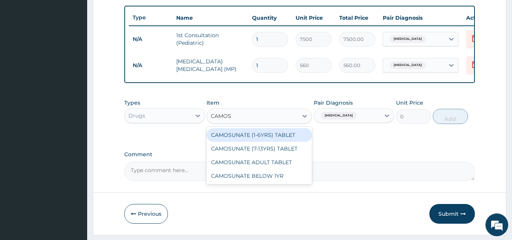
click at [290, 138] on div "CAMOSUNATE (1-6YRS) TABLET" at bounding box center [258, 135] width 105 height 14
type input "63"
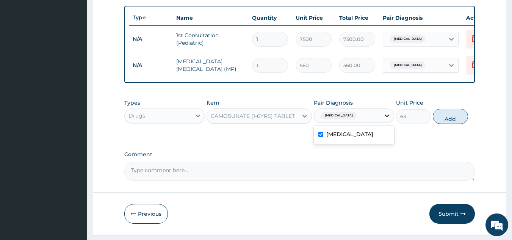
click at [386, 119] on icon at bounding box center [387, 116] width 8 height 8
click at [378, 142] on div "Malaria" at bounding box center [354, 135] width 81 height 16
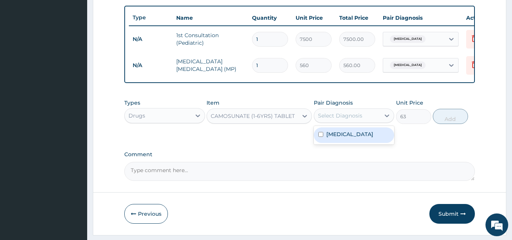
click at [363, 134] on div "Malaria" at bounding box center [354, 135] width 81 height 16
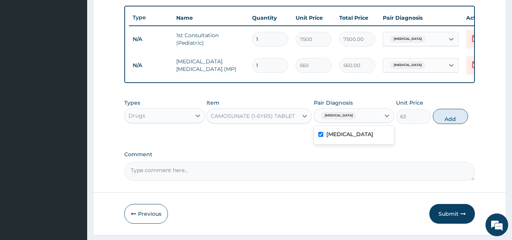
click at [382, 141] on div "Malaria" at bounding box center [354, 135] width 81 height 16
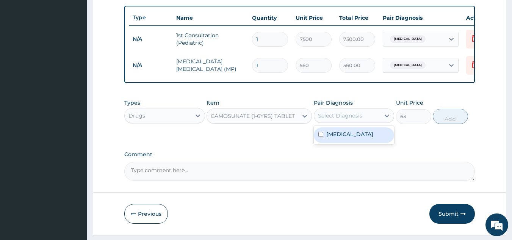
click at [382, 141] on div "Malaria" at bounding box center [354, 135] width 81 height 16
checkbox input "true"
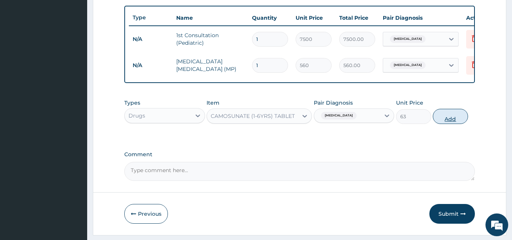
click at [446, 120] on button "Add" at bounding box center [450, 116] width 35 height 15
type input "0"
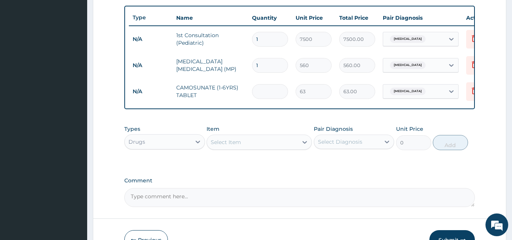
type input "0.00"
type input "6"
type input "378.00"
type input "6"
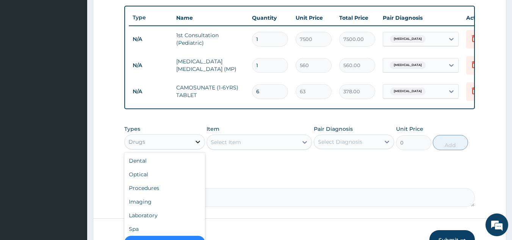
click at [191, 149] on div at bounding box center [198, 142] width 14 height 14
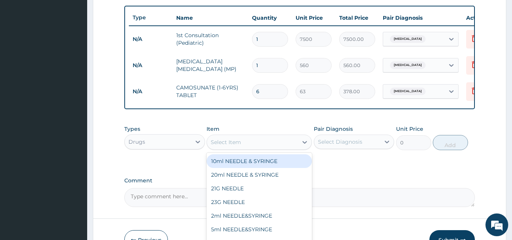
click at [225, 146] on div "Select Item" at bounding box center [226, 142] width 30 height 8
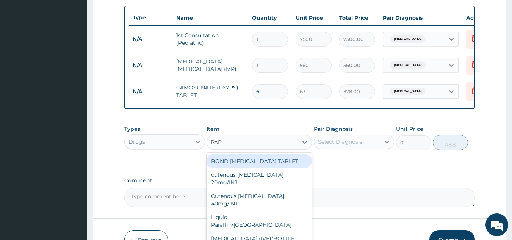
type input "PARA"
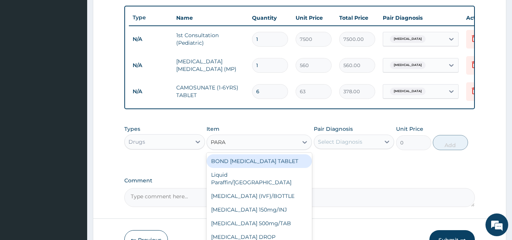
click at [236, 165] on div "BOND PARACETAMOL TABLET" at bounding box center [258, 161] width 105 height 14
type input "1.05"
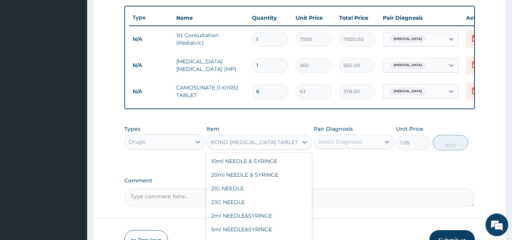
click at [268, 145] on div "BOND PARACETAMOL TABLET" at bounding box center [254, 142] width 87 height 8
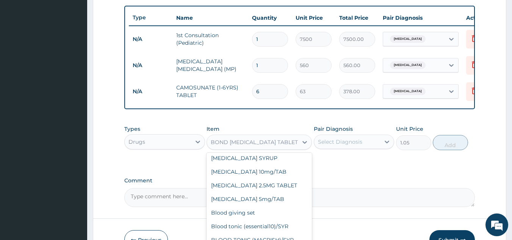
scroll to position [4289, 0]
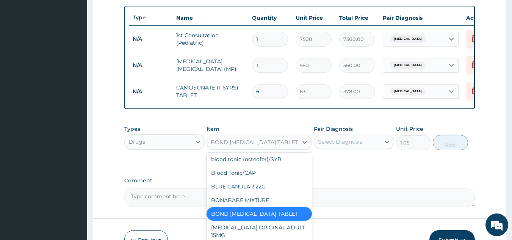
click at [286, 207] on div "BOND PARACETAMOL TABLET" at bounding box center [258, 214] width 105 height 14
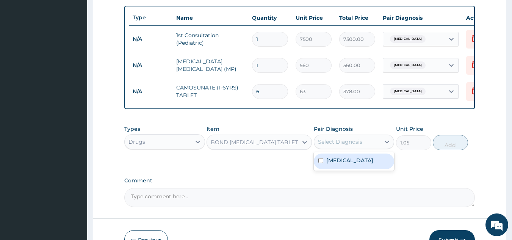
click at [354, 145] on div "Select Diagnosis" at bounding box center [340, 142] width 44 height 8
click at [356, 166] on div "Malaria" at bounding box center [354, 161] width 81 height 16
checkbox input "true"
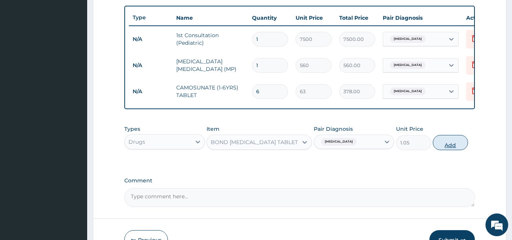
click at [447, 150] on button "Add" at bounding box center [450, 142] width 35 height 15
type input "0"
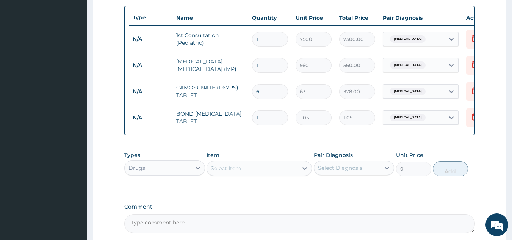
type input "15"
type input "15.75"
type input "15"
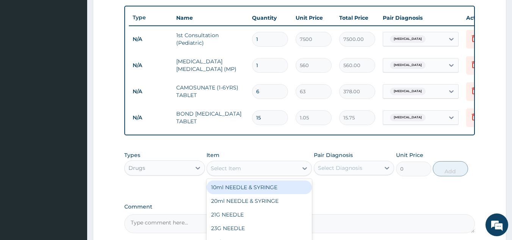
click at [233, 172] on div "Select Item" at bounding box center [226, 168] width 30 height 8
type input "PARACETA"
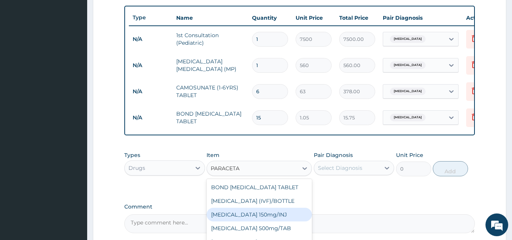
click at [295, 220] on div "Paracetamol 150mg/INJ" at bounding box center [258, 215] width 105 height 14
type input "31.5"
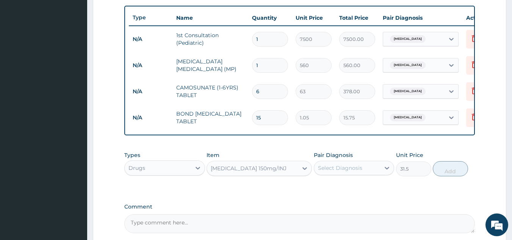
click at [378, 174] on div "Select Diagnosis" at bounding box center [347, 168] width 66 height 12
click at [372, 195] on div "Malaria" at bounding box center [354, 188] width 81 height 16
checkbox input "true"
click at [454, 176] on button "Add" at bounding box center [450, 168] width 35 height 15
type input "0"
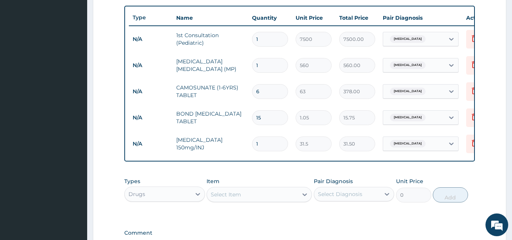
scroll to position [381, 0]
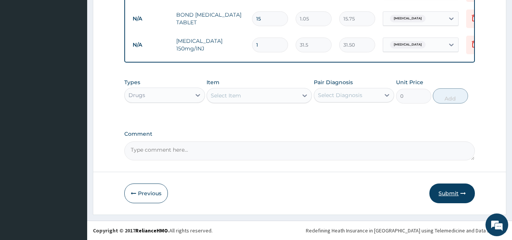
click at [455, 193] on button "Submit" at bounding box center [451, 193] width 45 height 20
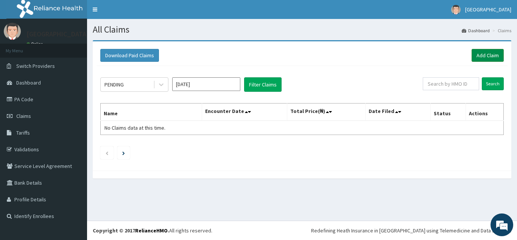
click at [483, 55] on link "Add Claim" at bounding box center [488, 55] width 32 height 13
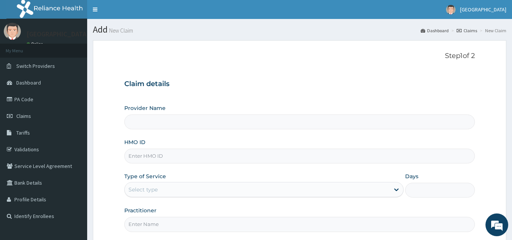
type input "[GEOGRAPHIC_DATA]"
click at [36, 113] on link "Claims" at bounding box center [43, 116] width 87 height 17
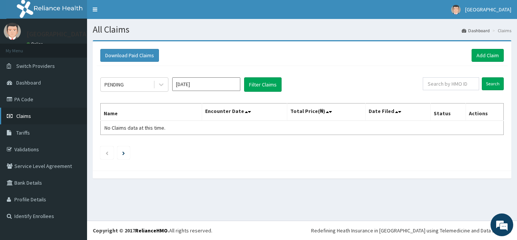
click at [30, 119] on span "Claims" at bounding box center [23, 116] width 15 height 7
click at [485, 55] on link "Add Claim" at bounding box center [488, 55] width 32 height 13
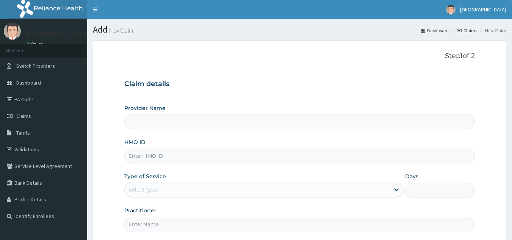
type input "[GEOGRAPHIC_DATA]"
click at [25, 120] on link "Claims" at bounding box center [43, 116] width 87 height 17
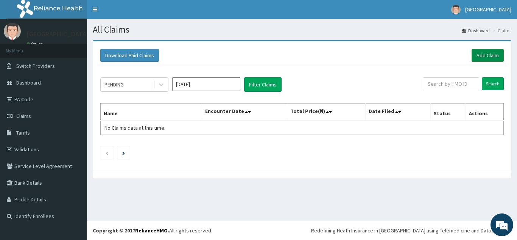
click at [492, 52] on link "Add Claim" at bounding box center [488, 55] width 32 height 13
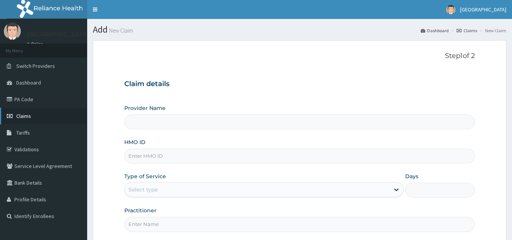
click at [44, 117] on link "Claims" at bounding box center [43, 116] width 87 height 17
type input "[GEOGRAPHIC_DATA]"
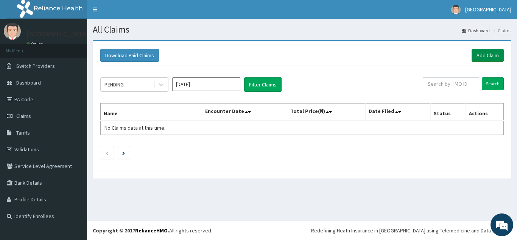
click at [485, 55] on link "Add Claim" at bounding box center [488, 55] width 32 height 13
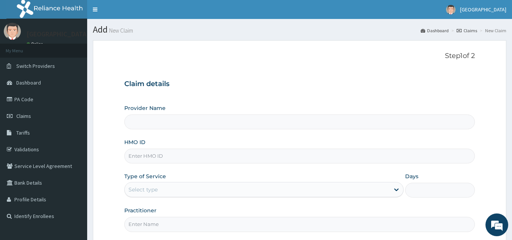
type input "[GEOGRAPHIC_DATA]"
click at [179, 156] on input "HMO ID" at bounding box center [299, 156] width 351 height 15
type input "ENP/11149/B"
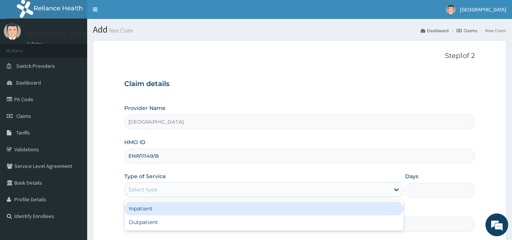
click at [203, 191] on div "Select type" at bounding box center [257, 189] width 265 height 12
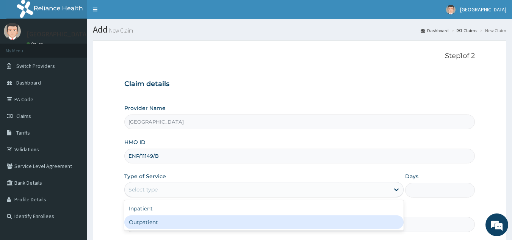
click at [202, 219] on div "Outpatient" at bounding box center [263, 222] width 279 height 14
type input "1"
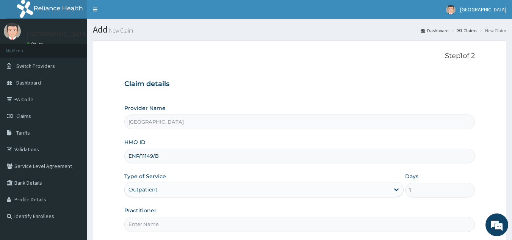
scroll to position [72, 0]
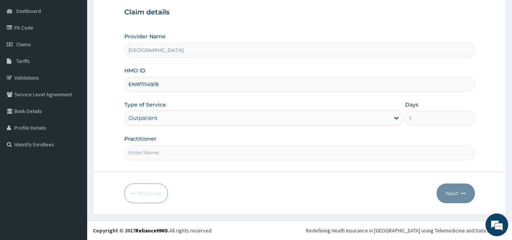
click at [268, 152] on input "Practitioner" at bounding box center [299, 152] width 351 height 15
type input "DR [PERSON_NAME]"
click at [460, 188] on button "Next" at bounding box center [455, 193] width 38 height 20
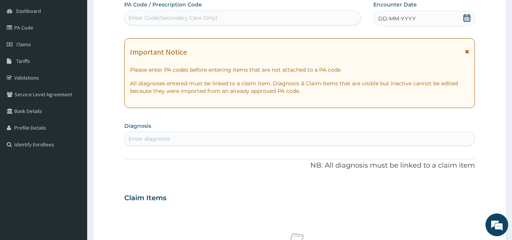
click at [388, 140] on div "Enter diagnosis" at bounding box center [300, 139] width 350 height 12
type input "A"
type input "E"
type input "O"
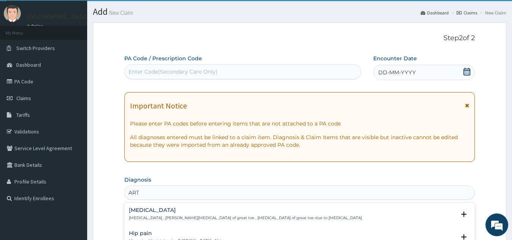
scroll to position [0, 0]
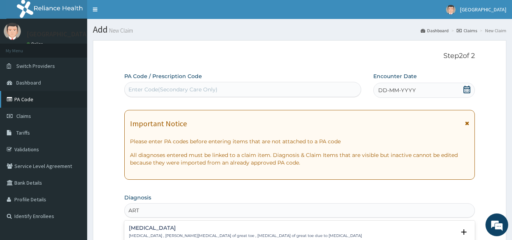
type input "ART"
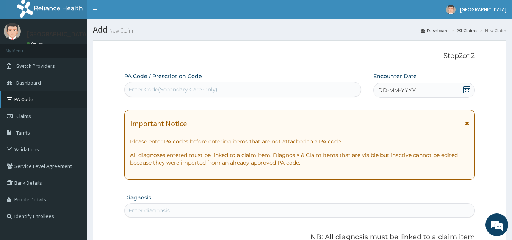
click at [48, 95] on link "PA Code" at bounding box center [43, 99] width 87 height 17
